Goal: Task Accomplishment & Management: Complete application form

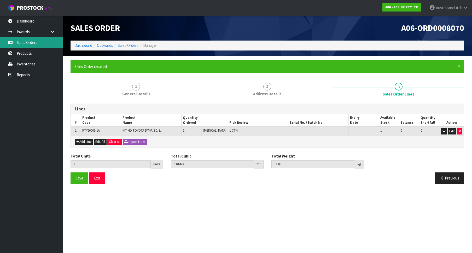
click at [17, 43] on link "Sales Orders" at bounding box center [31, 42] width 63 height 11
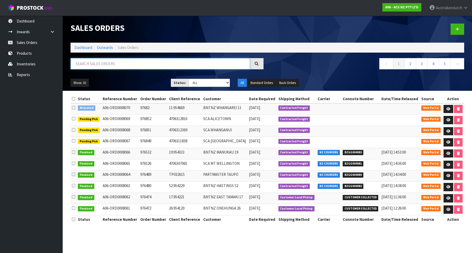
click at [96, 62] on input "text" at bounding box center [161, 63] width 180 height 11
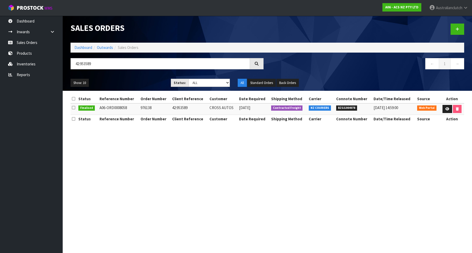
click at [343, 108] on span "BZGG004078" at bounding box center [346, 107] width 21 height 5
copy span "BZGG004078"
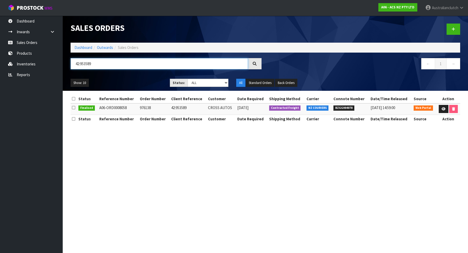
drag, startPoint x: 105, startPoint y: 62, endPoint x: 11, endPoint y: 62, distance: 94.4
click at [71, 62] on input "42:953589" at bounding box center [159, 63] width 177 height 11
type input "976862"
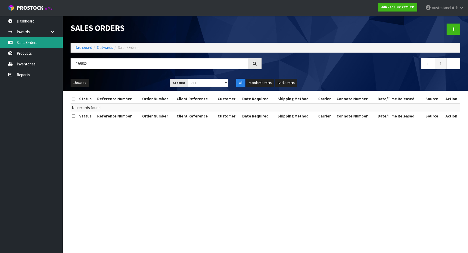
click at [38, 39] on link "Sales Orders" at bounding box center [31, 42] width 63 height 11
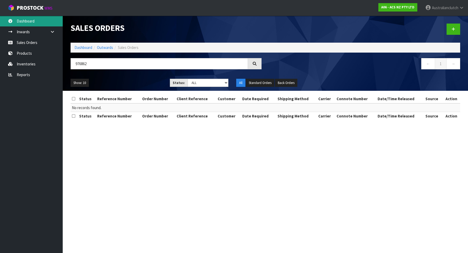
click at [28, 24] on link "Dashboard" at bounding box center [31, 21] width 63 height 11
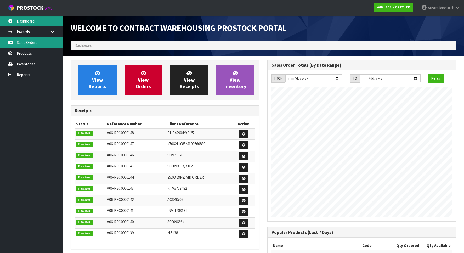
scroll to position [290, 197]
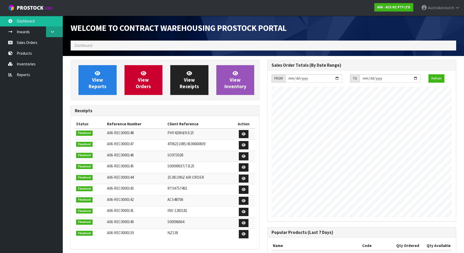
click at [50, 37] on link at bounding box center [54, 31] width 17 height 11
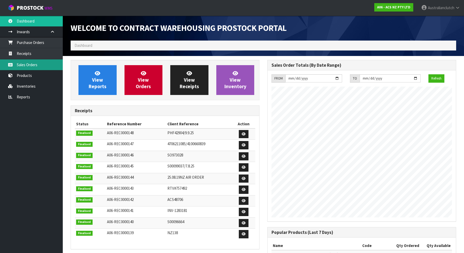
click at [31, 60] on link "Sales Orders" at bounding box center [31, 64] width 63 height 11
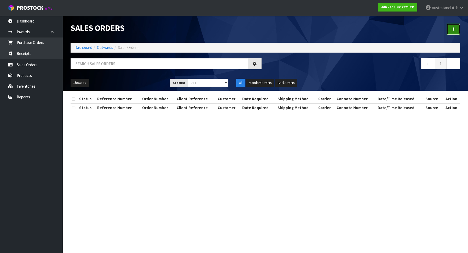
click at [455, 30] on icon at bounding box center [454, 29] width 4 height 4
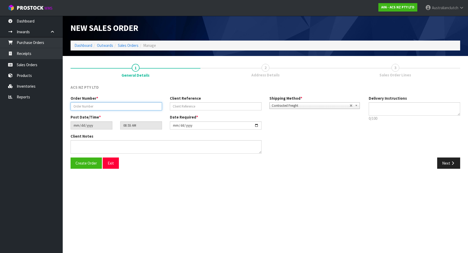
click at [94, 107] on input "text" at bounding box center [116, 106] width 91 height 8
type input "976862"
type input "11:954669"
click at [374, 109] on textarea at bounding box center [414, 108] width 91 height 13
type textarea "PLEASE SEND VIA NZC"
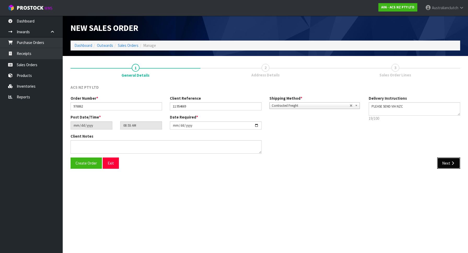
click at [452, 168] on button "Next" at bounding box center [448, 162] width 23 height 11
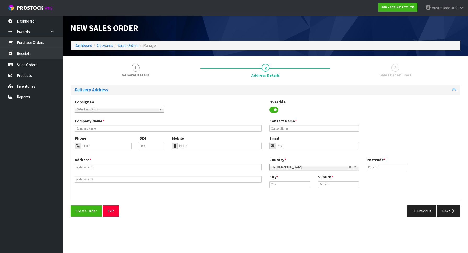
click at [125, 108] on span "Select an Option" at bounding box center [117, 109] width 80 height 6
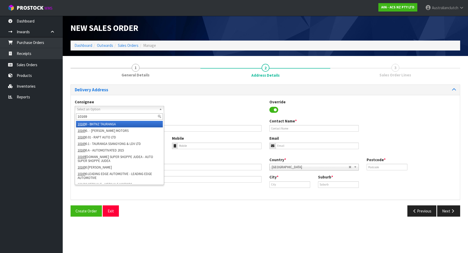
type input "101698"
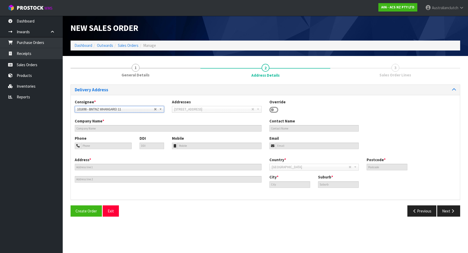
type input "BNTNZ WHANGAREI 11"
type input "[STREET_ADDRESS]"
type input "0110"
type input "WHANGAREI"
type input "MORNINGSIDE"
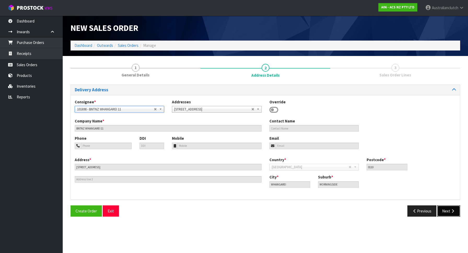
click at [453, 212] on icon "button" at bounding box center [452, 211] width 5 height 4
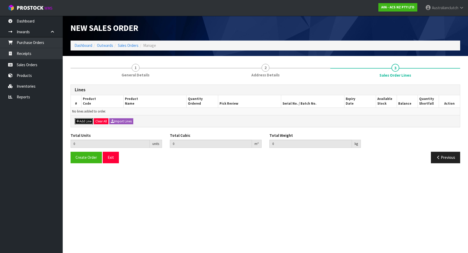
click at [75, 120] on button "Add Line" at bounding box center [84, 121] width 18 height 6
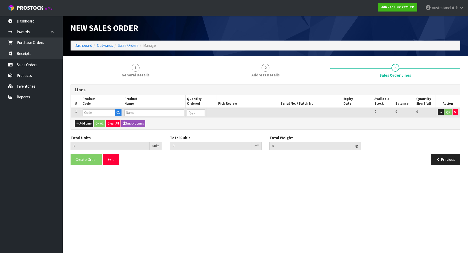
click at [91, 109] on td at bounding box center [102, 113] width 42 height 10
click at [96, 112] on input "text" at bounding box center [99, 112] width 33 height 7
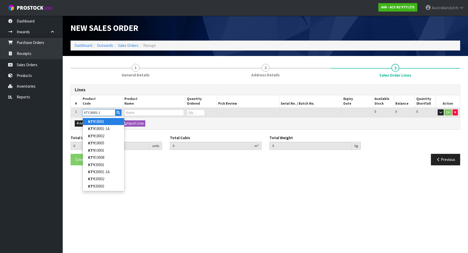
type input "KTY26001-1A"
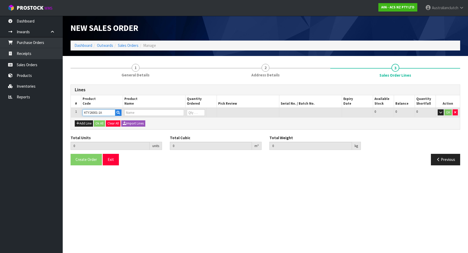
type input "0.000000"
type input "0.000"
type input "KIT HD TOYOTA DYNA 3.0/3.4L"
type input "0"
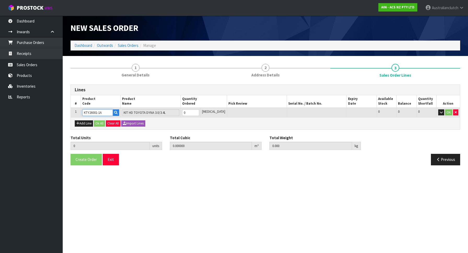
type input "1"
type input "0.01443"
type input "11.03"
type input "1"
click at [199, 110] on input "1" at bounding box center [190, 112] width 17 height 7
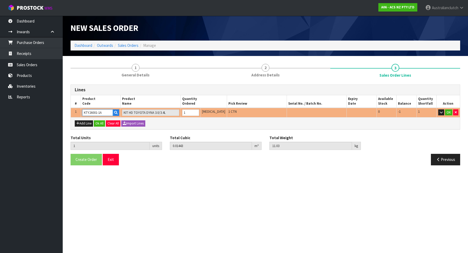
type input "KTY26001-1A"
click at [386, 125] on div "Add Line Ok All Clear All Import Lines" at bounding box center [265, 123] width 389 height 12
click at [115, 91] on h3 "Lines" at bounding box center [265, 89] width 381 height 5
click at [148, 191] on section "New Sales Order Dashboard Outwards Sales Orders Manage New Sales Order Dashboar…" at bounding box center [234, 126] width 468 height 253
click at [27, 25] on link "Dashboard" at bounding box center [31, 21] width 63 height 11
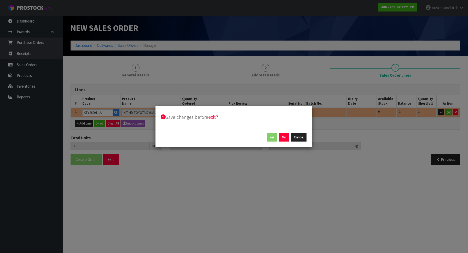
click at [26, 4] on div "Save changes before exit? Yes No Cancel" at bounding box center [234, 126] width 468 height 253
click at [284, 139] on button "No" at bounding box center [284, 137] width 10 height 8
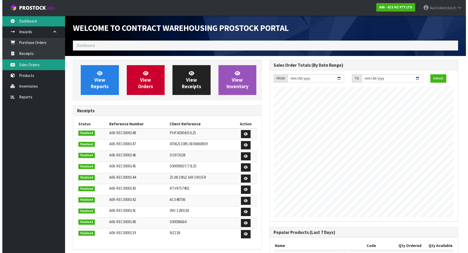
scroll to position [290, 197]
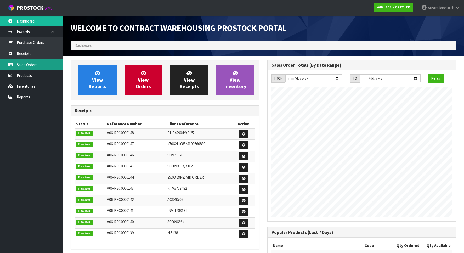
click at [31, 66] on link "Sales Orders" at bounding box center [31, 64] width 63 height 11
